Goal: Navigation & Orientation: Understand site structure

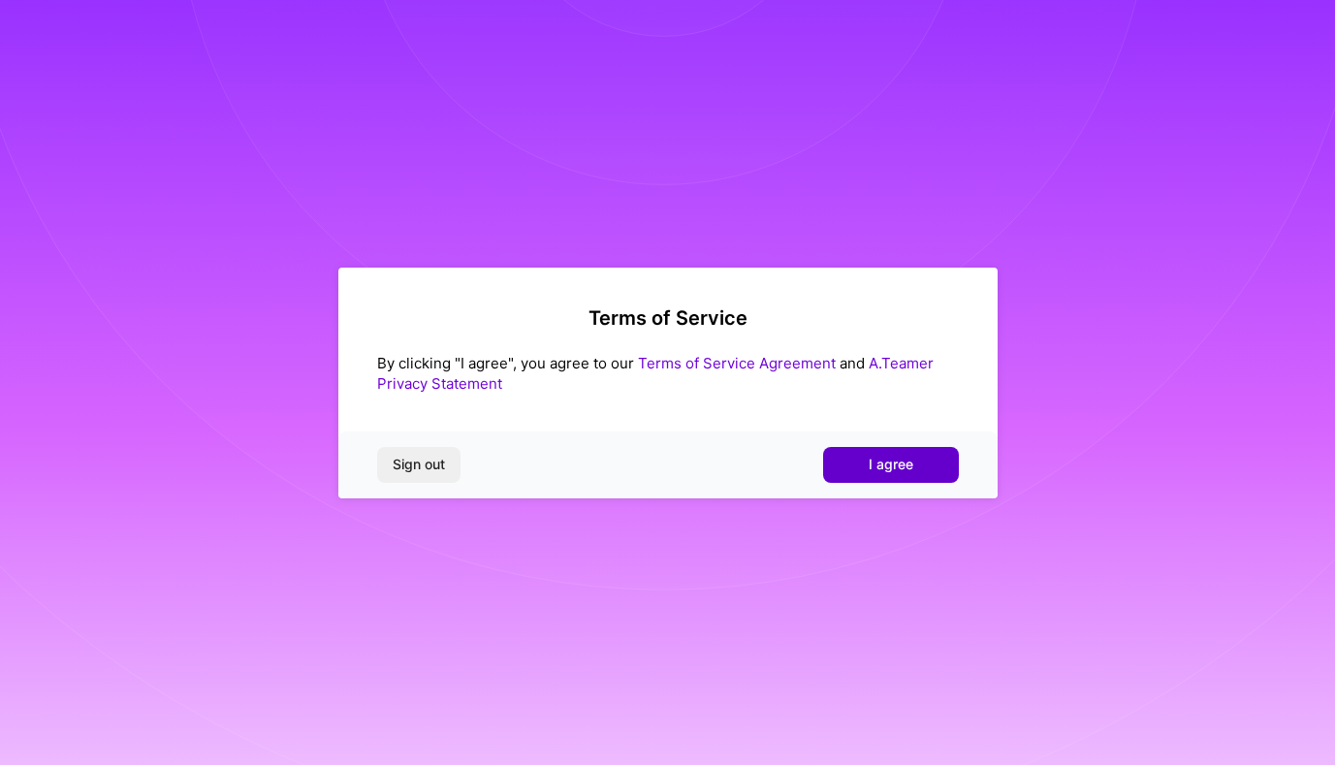
click at [864, 471] on button "I agree" at bounding box center [891, 464] width 136 height 35
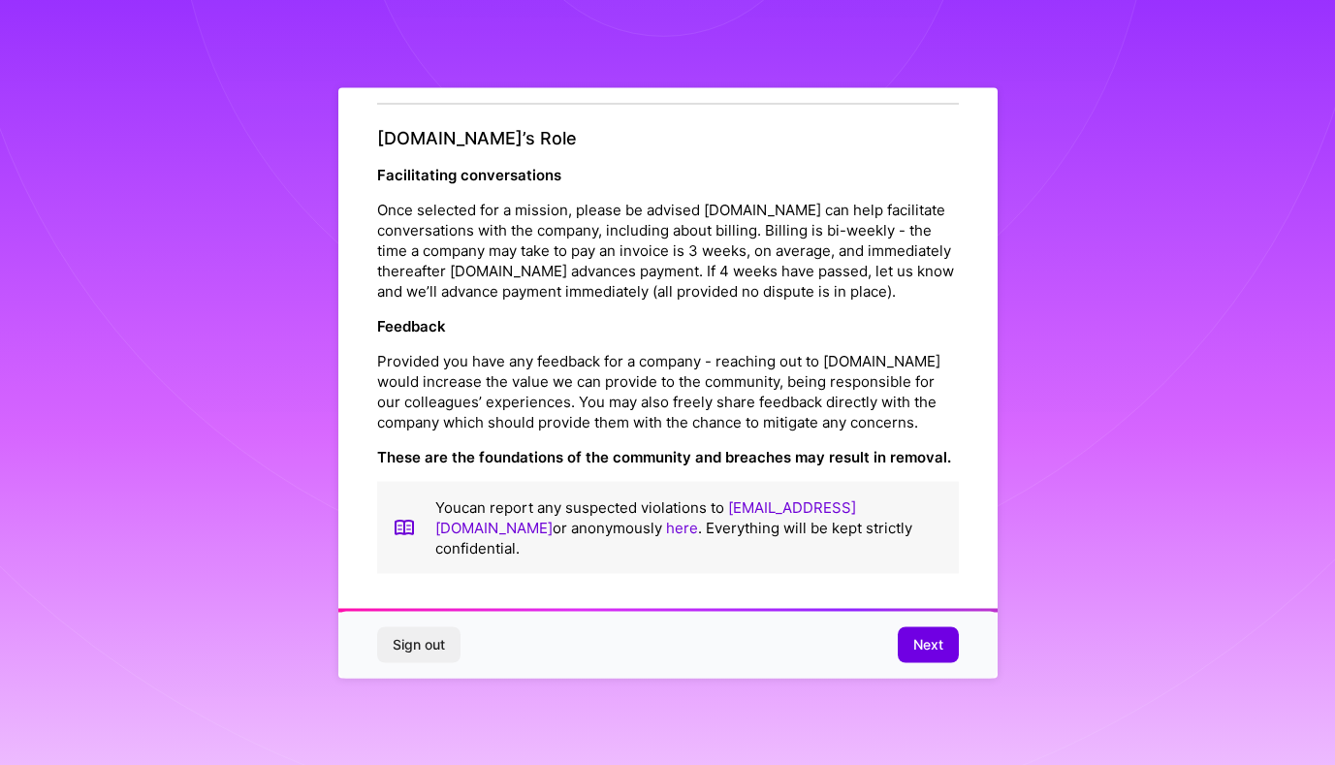
scroll to position [2158, 0]
click at [916, 648] on span "Next" at bounding box center [928, 644] width 30 height 19
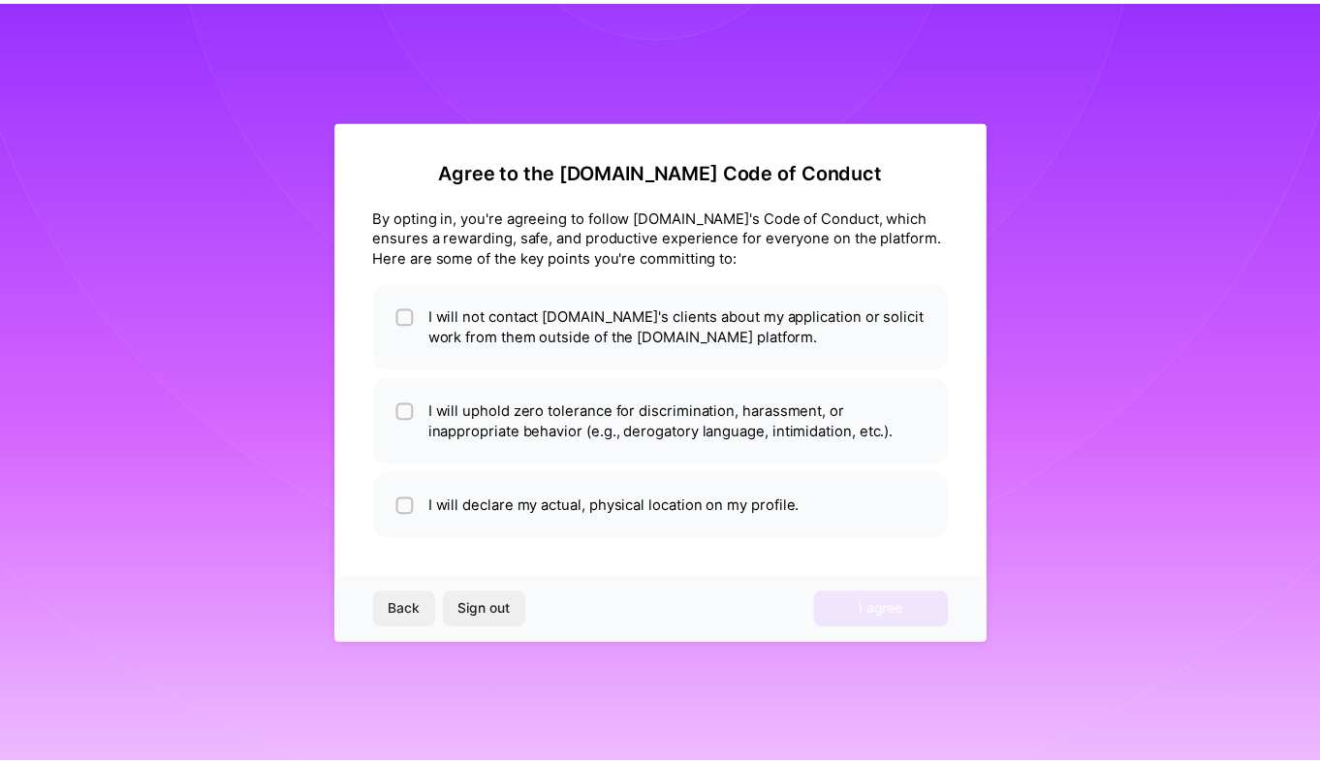
scroll to position [0, 0]
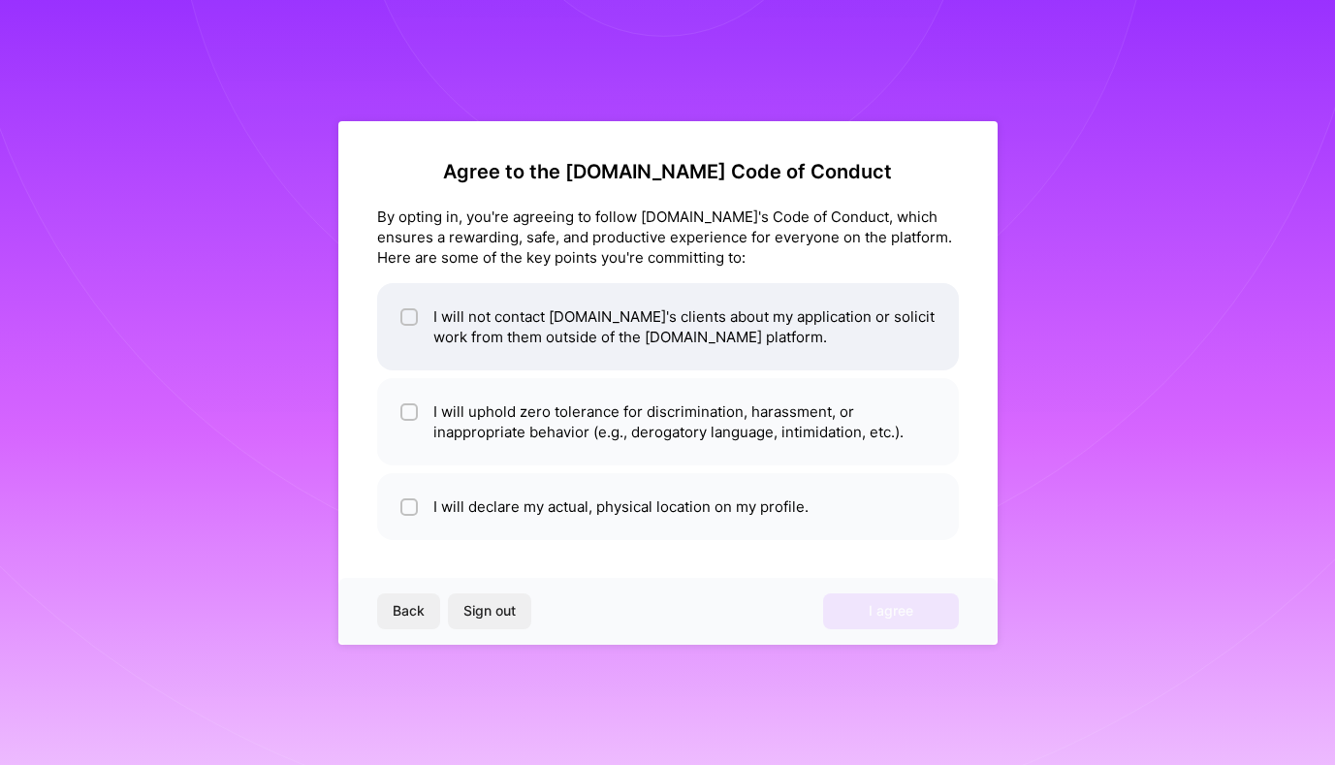
click at [565, 315] on li "I will not contact [DOMAIN_NAME]'s clients about my application or solicit work…" at bounding box center [668, 326] width 582 height 87
click at [561, 341] on li "I will not contact [DOMAIN_NAME]'s clients about my application or solicit work…" at bounding box center [668, 326] width 582 height 87
checkbox input "true"
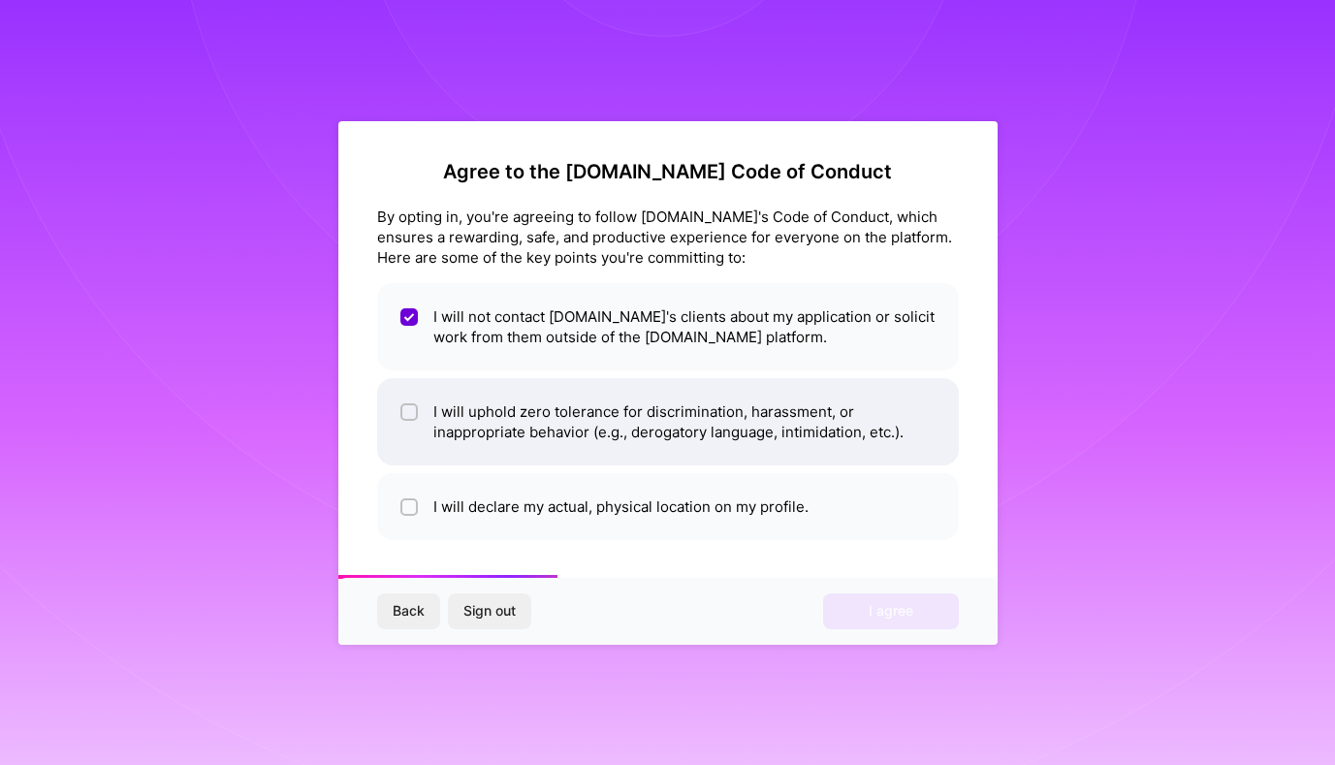
click at [567, 433] on li "I will uphold zero tolerance for discrimination, harassment, or inappropriate b…" at bounding box center [668, 421] width 582 height 87
checkbox input "true"
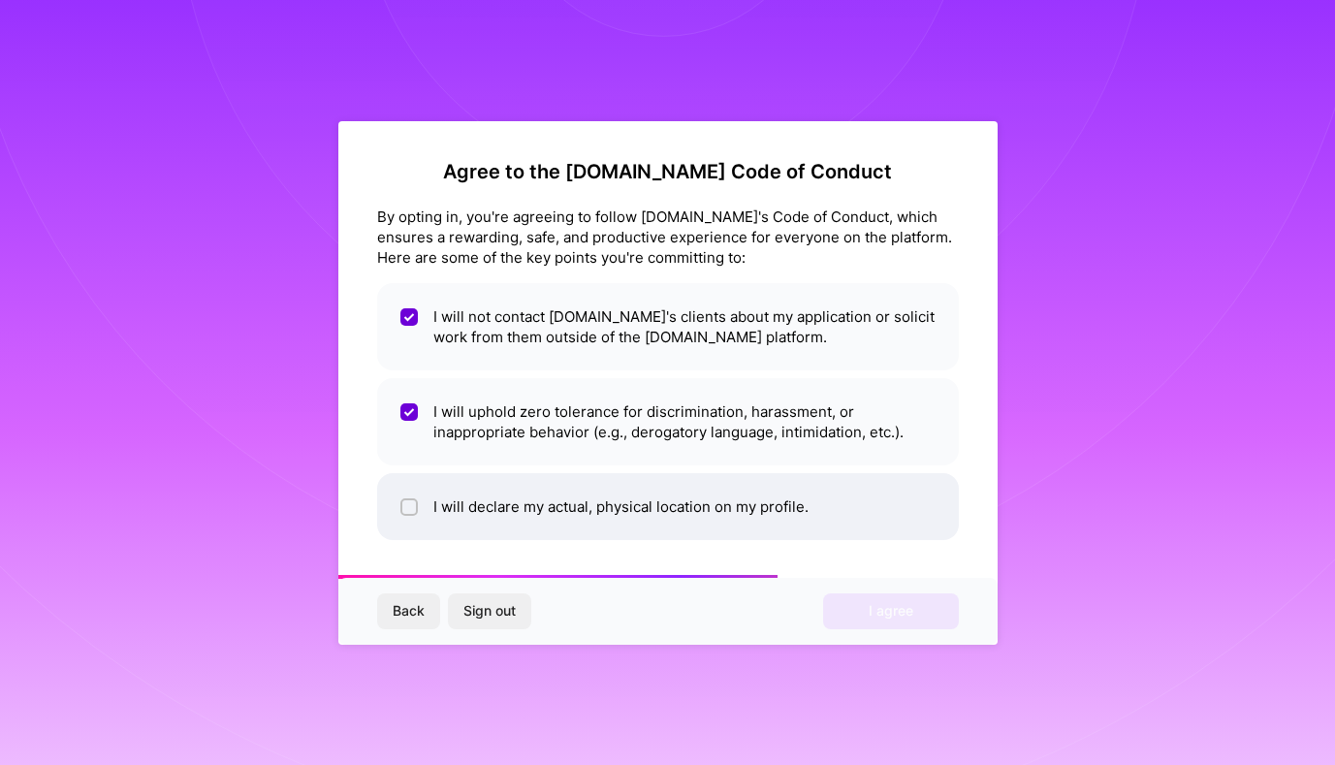
click at [569, 503] on li "I will declare my actual, physical location on my profile." at bounding box center [668, 506] width 582 height 67
checkbox input "true"
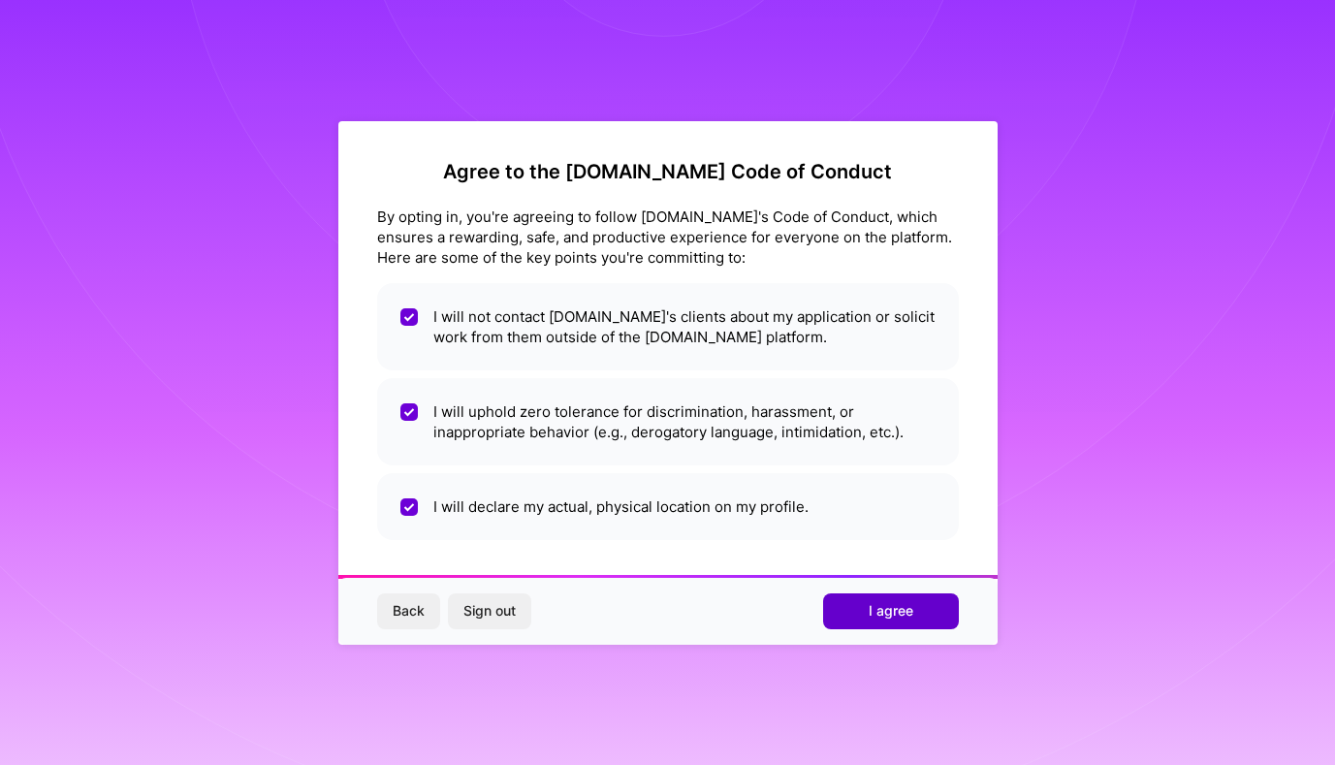
click at [897, 604] on span "I agree" at bounding box center [891, 610] width 45 height 19
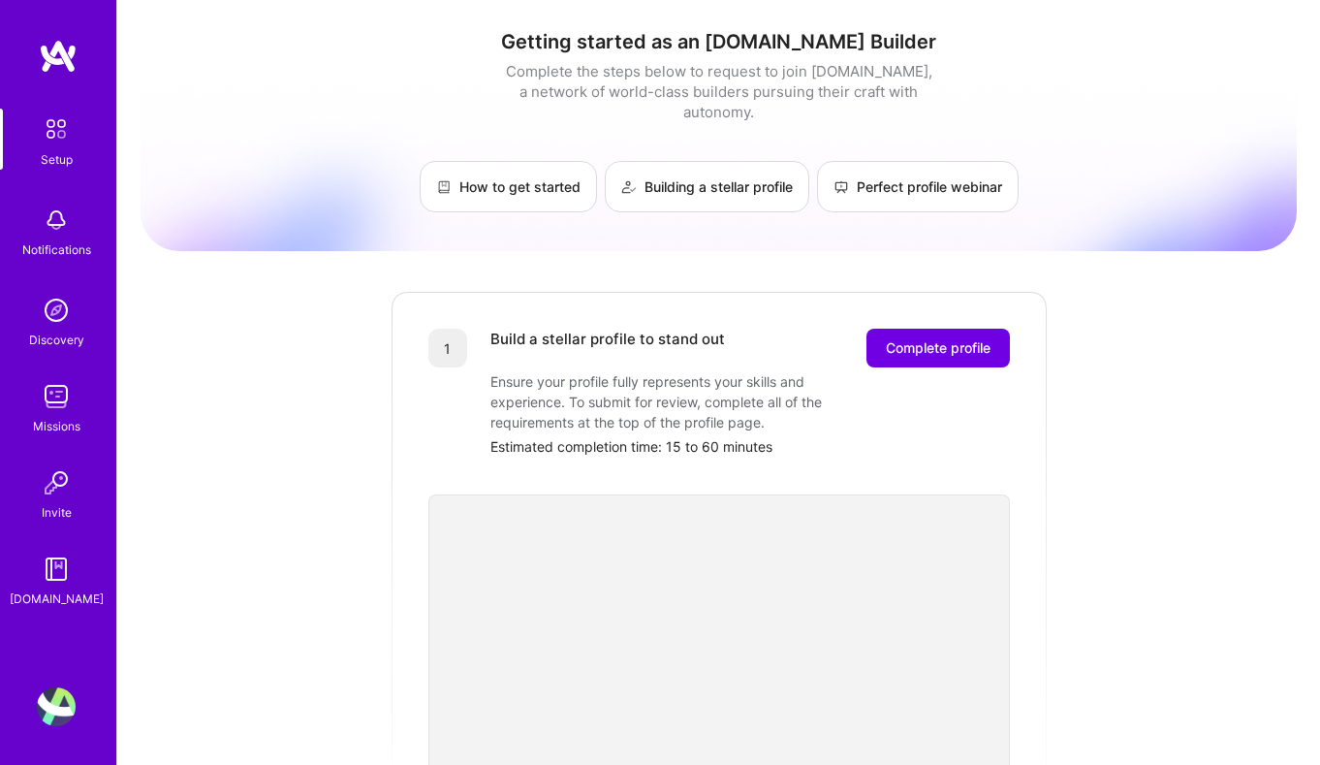
click at [68, 166] on div "Setup" at bounding box center [57, 159] width 32 height 20
click at [64, 150] on div "Setup" at bounding box center [57, 159] width 32 height 20
click at [571, 185] on link "How to get started" at bounding box center [508, 186] width 177 height 51
click at [76, 229] on div "Notifications" at bounding box center [56, 230] width 120 height 67
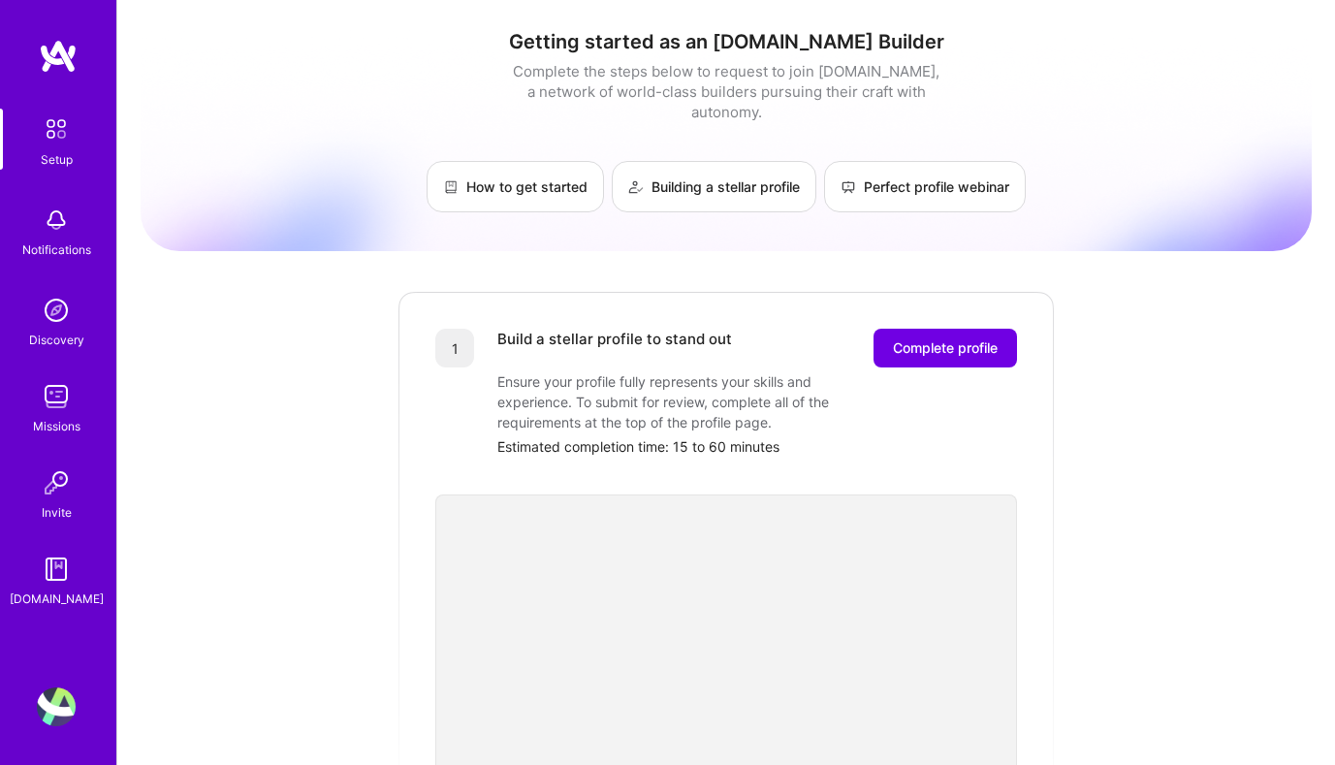
click at [85, 313] on link "Discovery" at bounding box center [56, 320] width 120 height 59
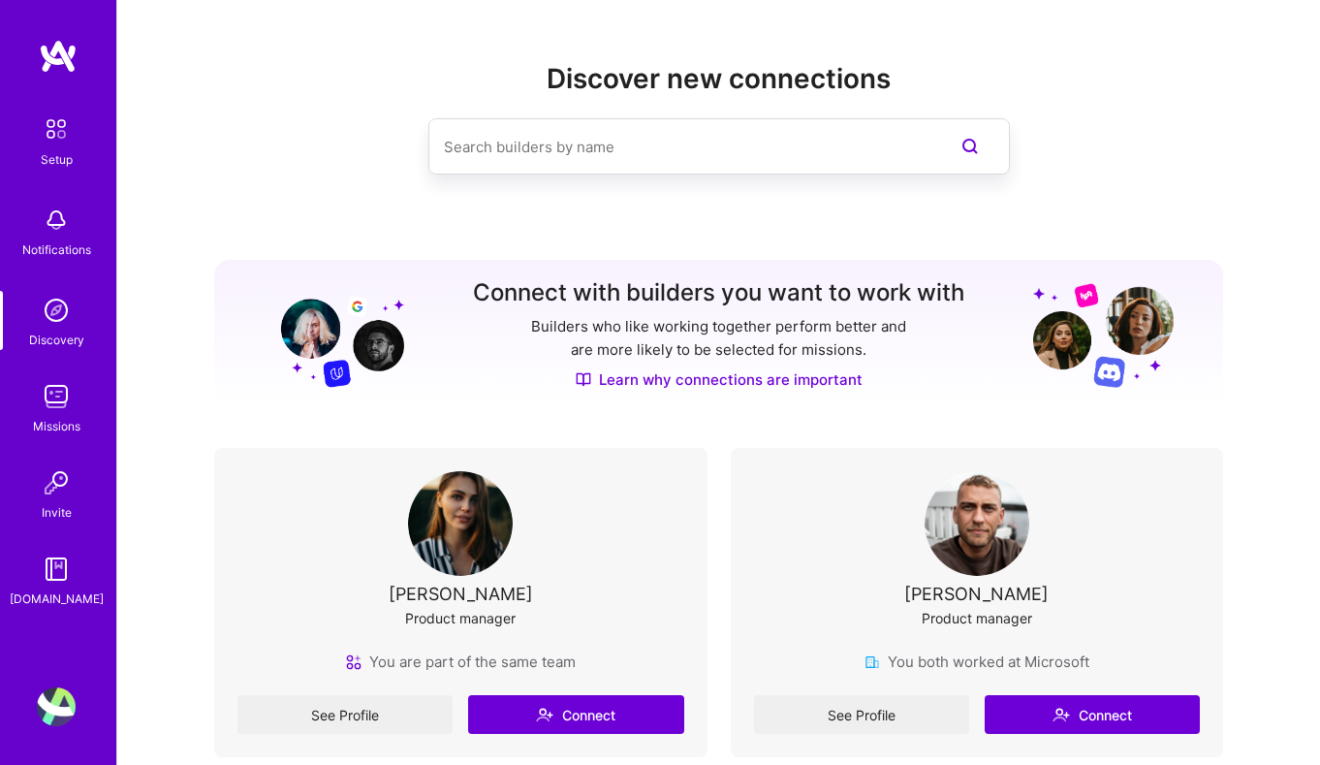
click at [82, 400] on link "Missions" at bounding box center [56, 406] width 120 height 59
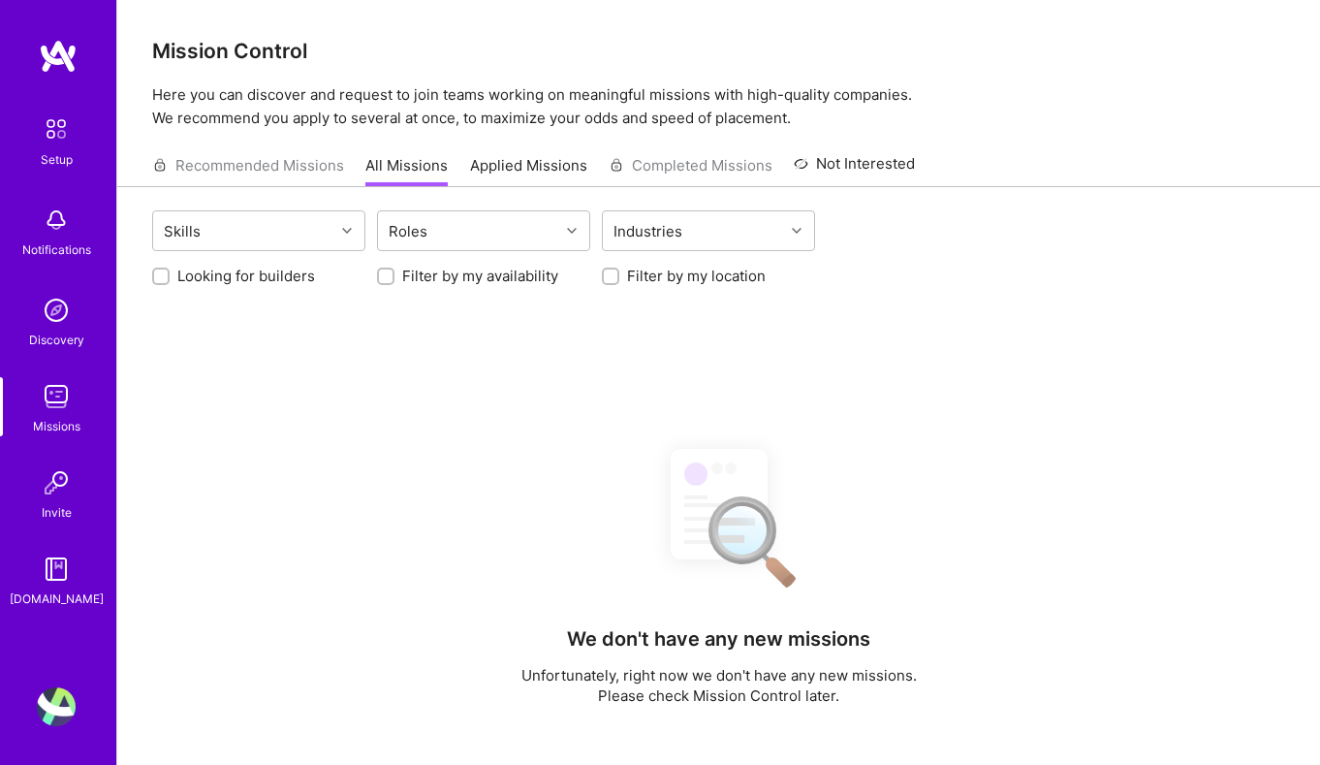
click at [86, 496] on link "Invite" at bounding box center [56, 492] width 120 height 59
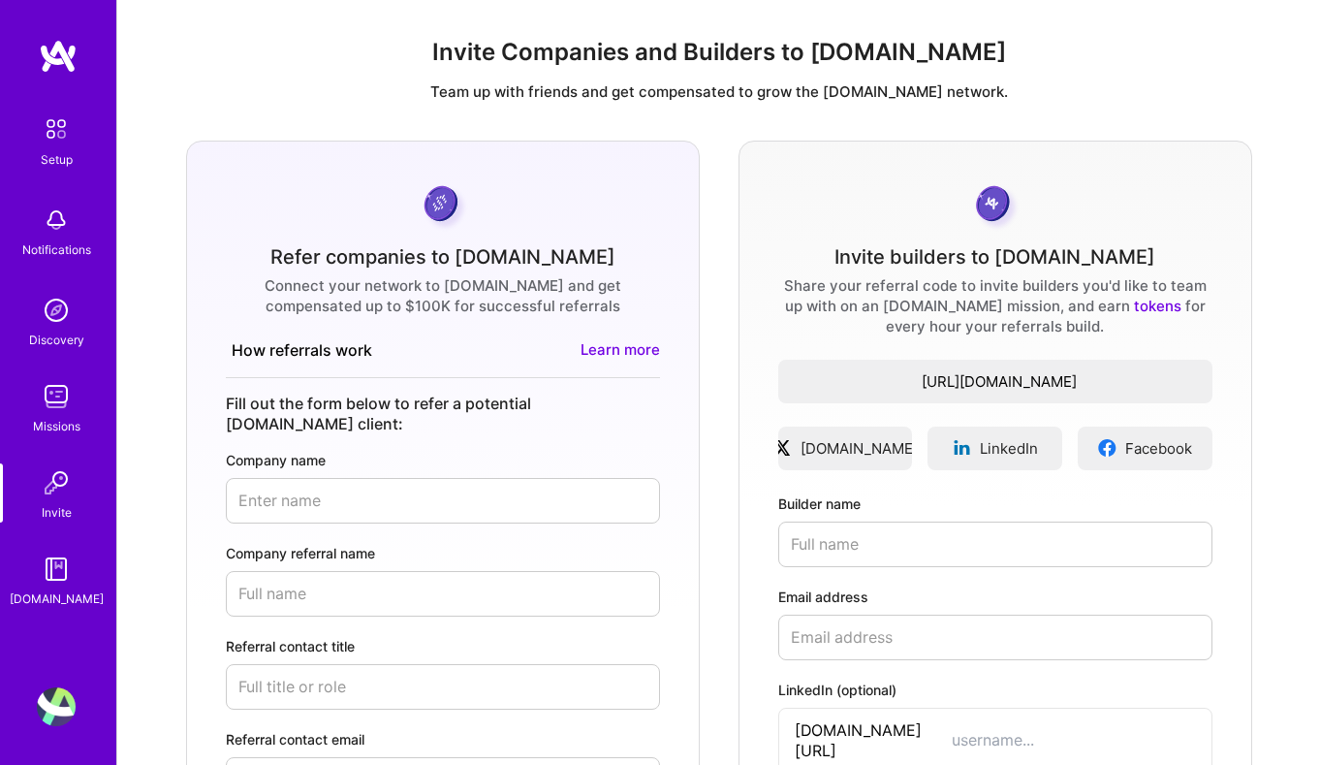
click at [64, 578] on img at bounding box center [56, 569] width 39 height 39
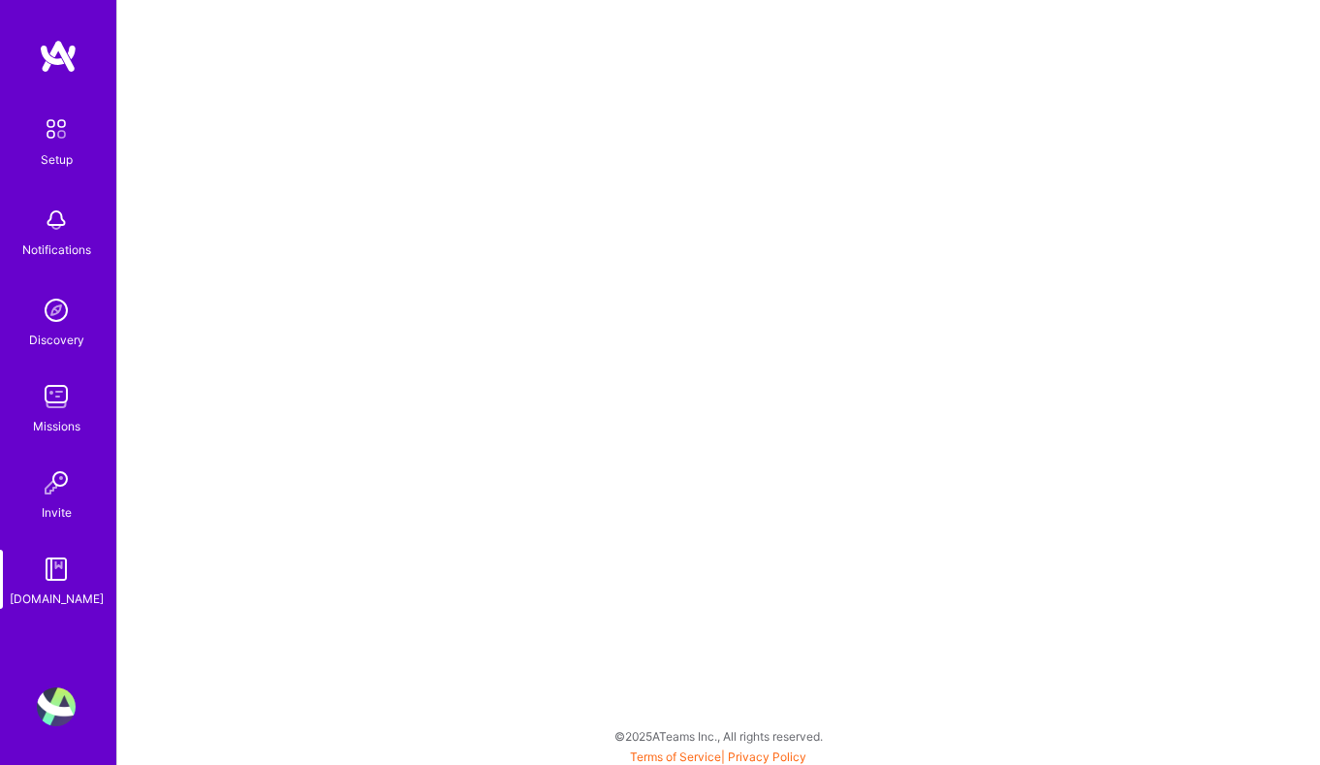
click at [76, 726] on div "Setup Notifications Discovery Missions Invite [DOMAIN_NAME] Profile" at bounding box center [58, 382] width 116 height 765
click at [62, 709] on img at bounding box center [56, 706] width 39 height 39
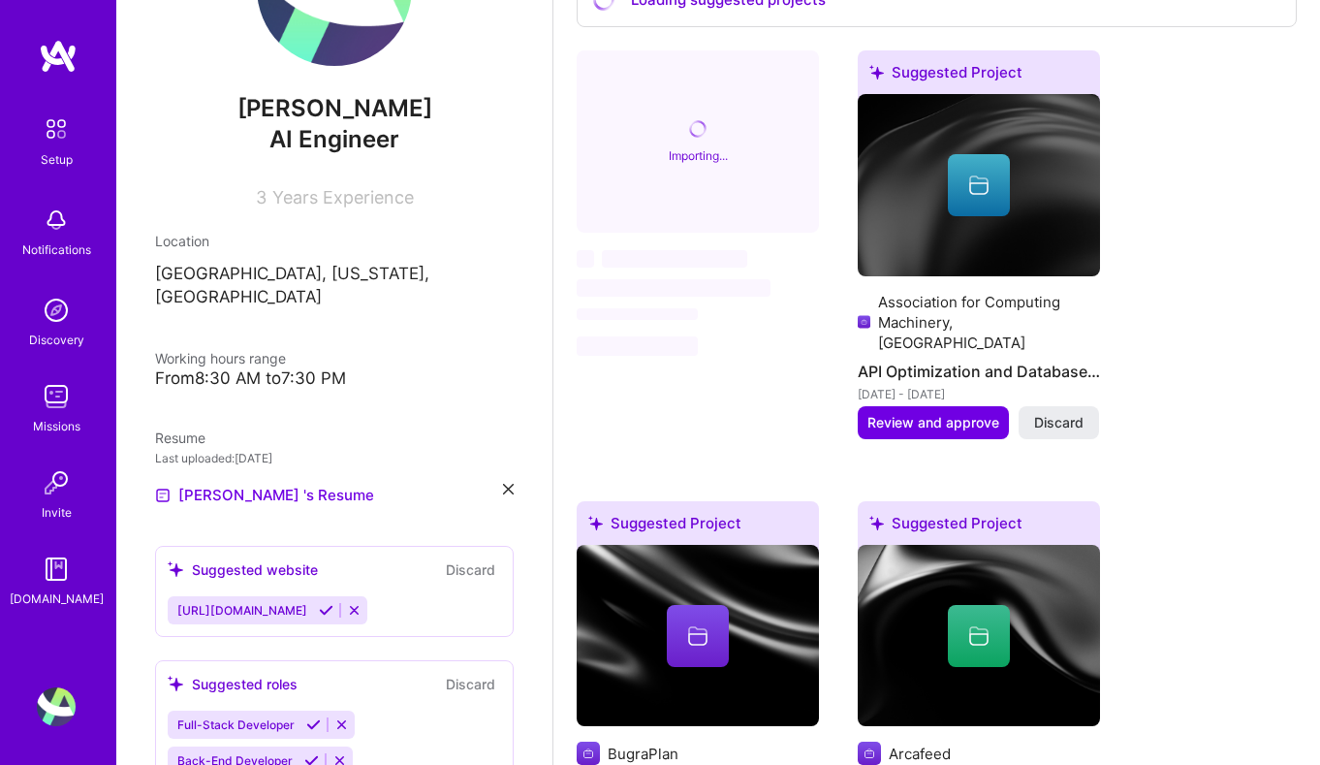
scroll to position [96, 0]
